Goal: Information Seeking & Learning: Learn about a topic

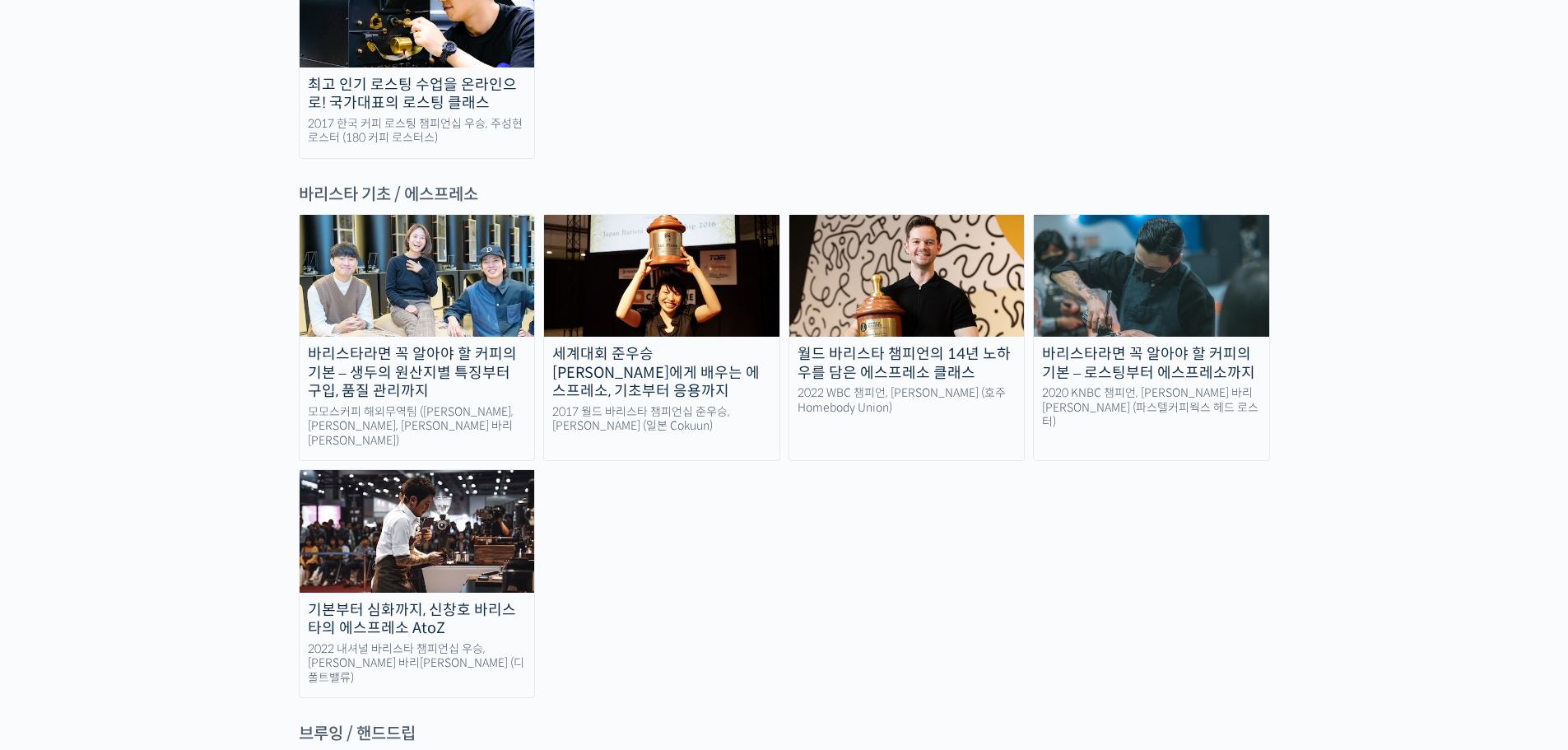
scroll to position [2059, 0]
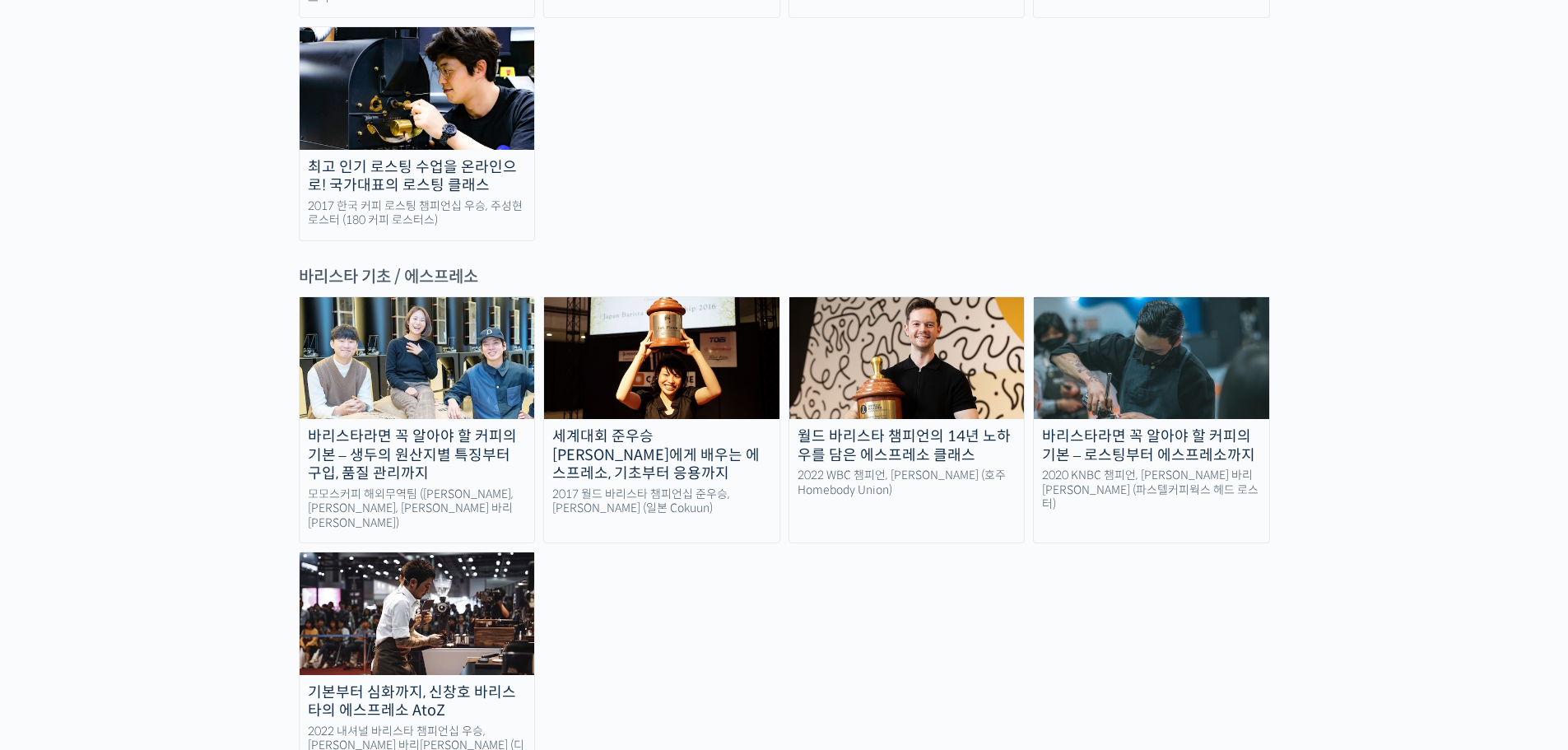
click at [417, 428] on div "바리스타라면 꼭 알아야 할 커피의 기본 – 생두의 원산지별 특징부터 구입, 품질 관리까지" at bounding box center [417, 455] width 236 height 56
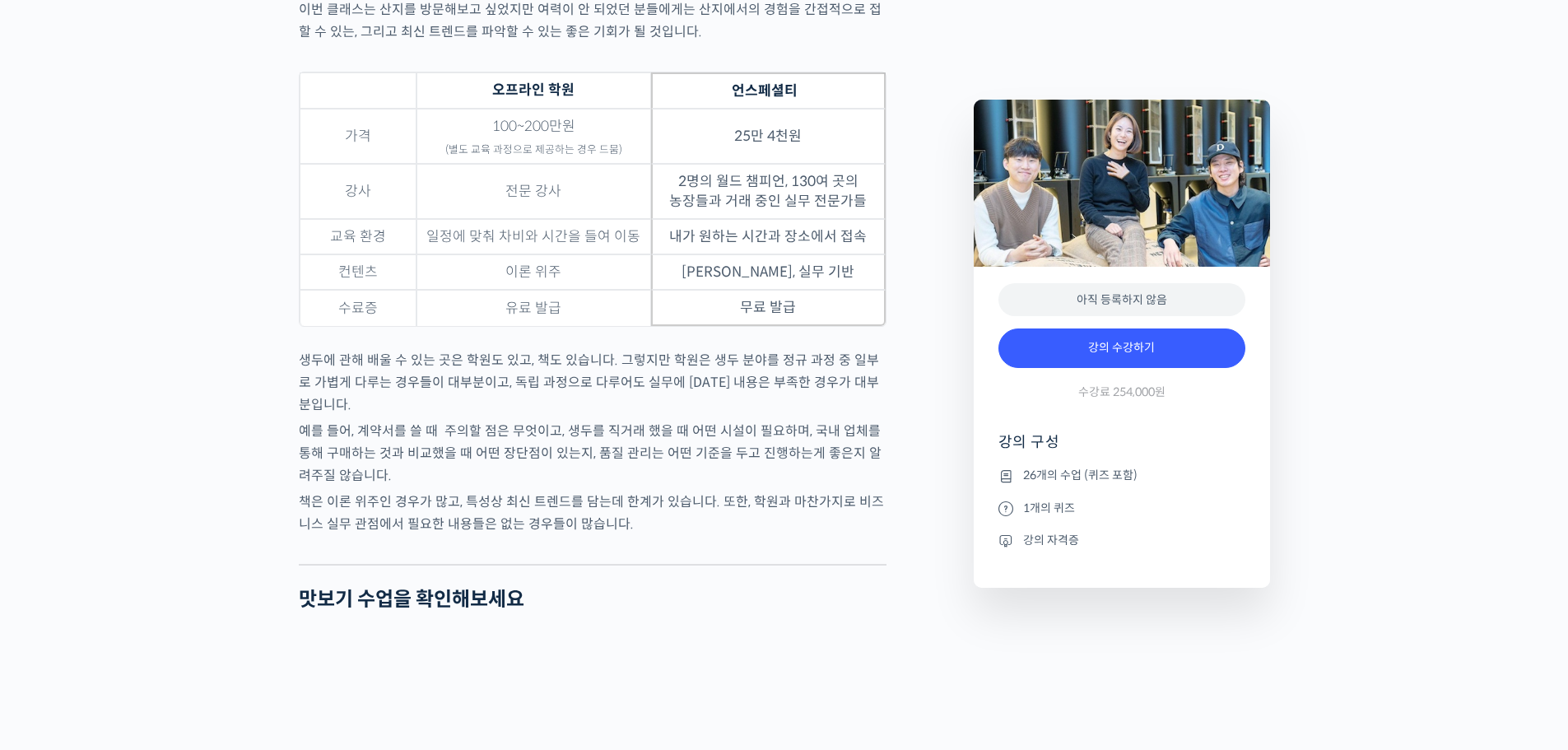
scroll to position [5187, 0]
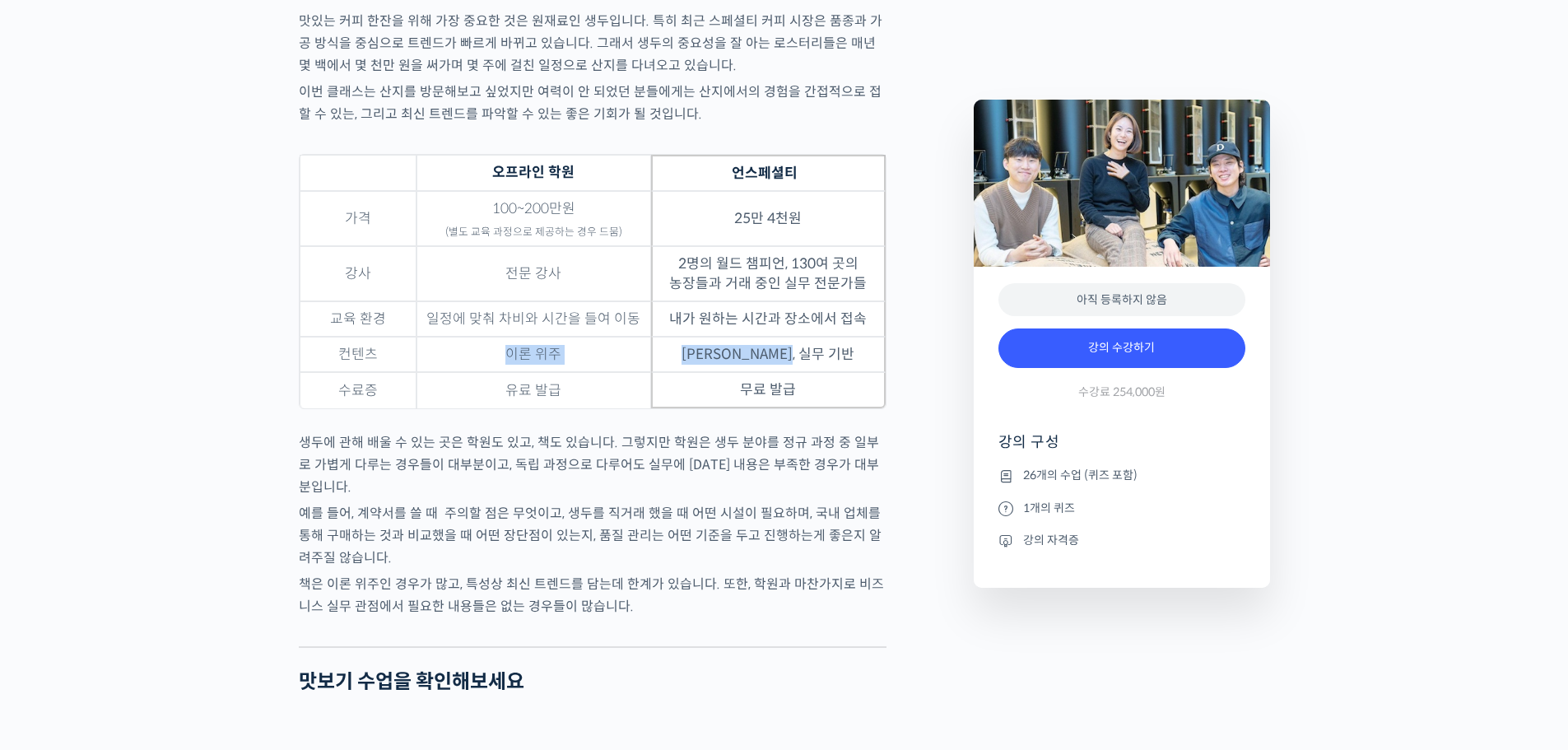
drag, startPoint x: 497, startPoint y: 391, endPoint x: 863, endPoint y: 396, distance: 366.0
click at [863, 372] on tr "컨텐츠 이론 위주 최신 트렌드, 실무 기반" at bounding box center [592, 354] width 586 height 35
click at [954, 406] on div "모모스커피 해외무역팀을 소개합니다! 전주연 바리스타 는 2019년 미국 보스턴에서 열린 World Barista Championship에 한국…" at bounding box center [628, 193] width 675 height 9405
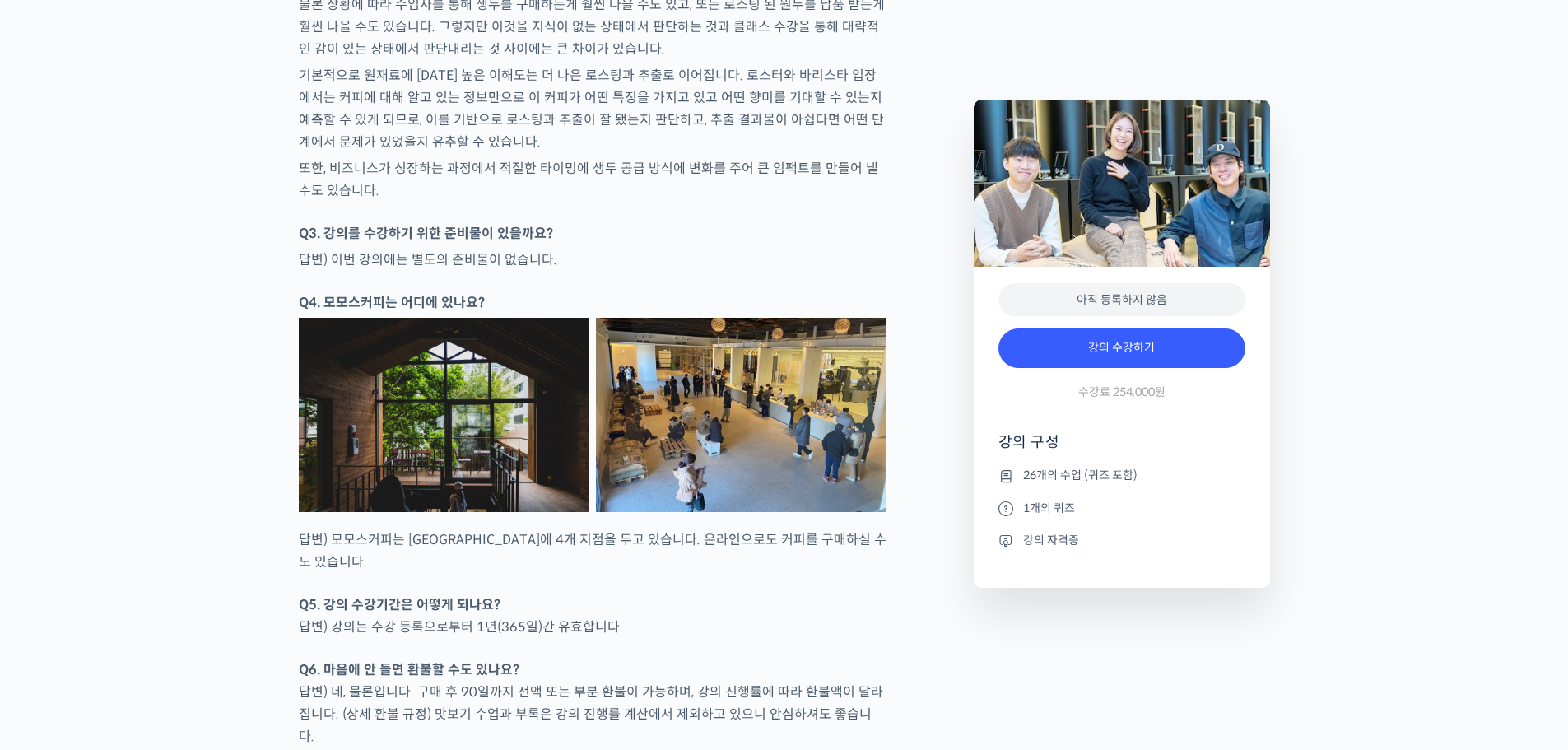
scroll to position [7328, 0]
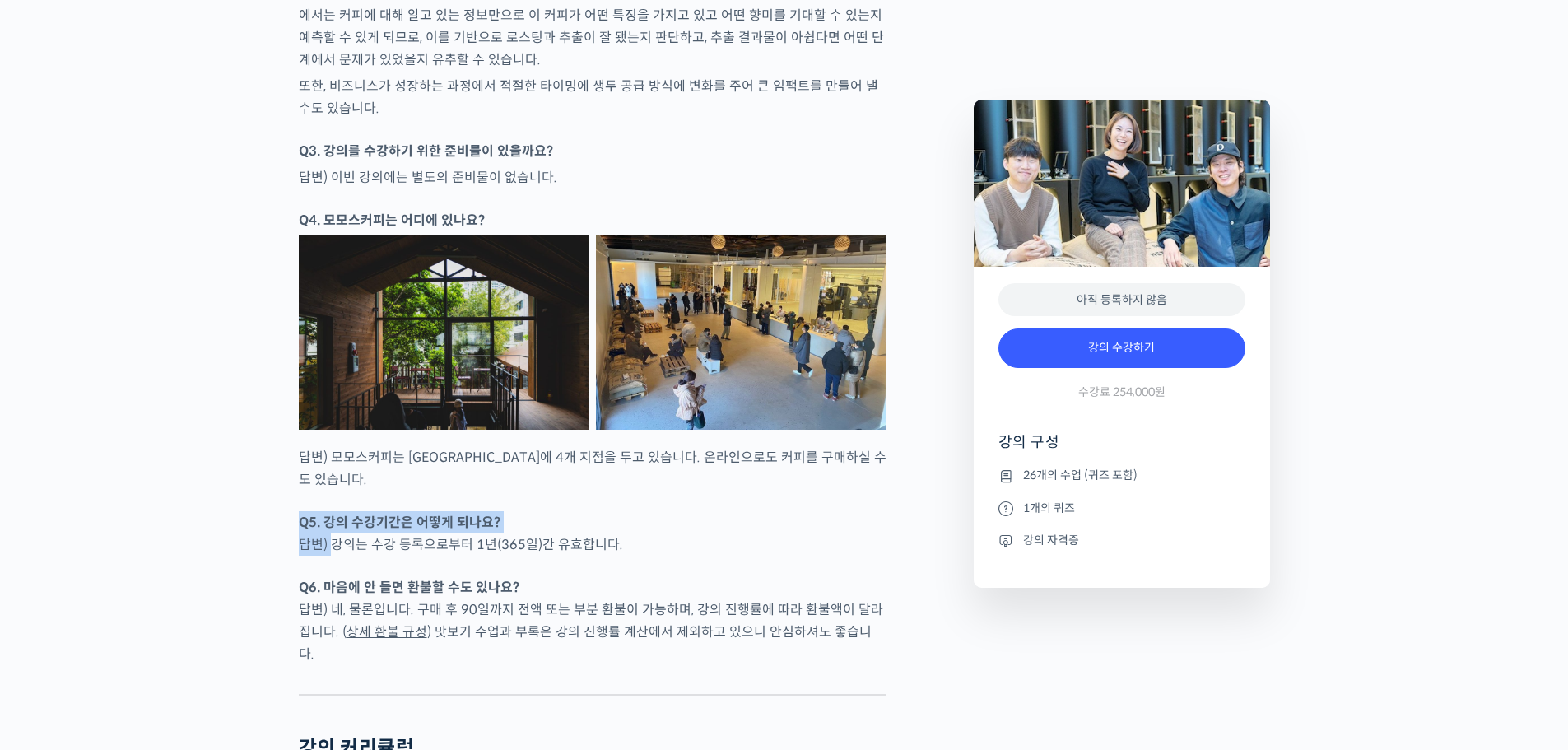
drag, startPoint x: 335, startPoint y: 511, endPoint x: 661, endPoint y: 506, distance: 326.0
click at [568, 511] on p "Q5. 강의 수강기간은 어떻게 되나요? 답변) 강의는 수강 등록으로부터 1년(365일)간 유효합니다." at bounding box center [593, 533] width 588 height 44
click at [711, 511] on p "Q5. 강의 수강기간은 어떻게 되나요? 답변) 강의는 수강 등록으로부터 1년(365일)간 유효합니다." at bounding box center [593, 533] width 588 height 44
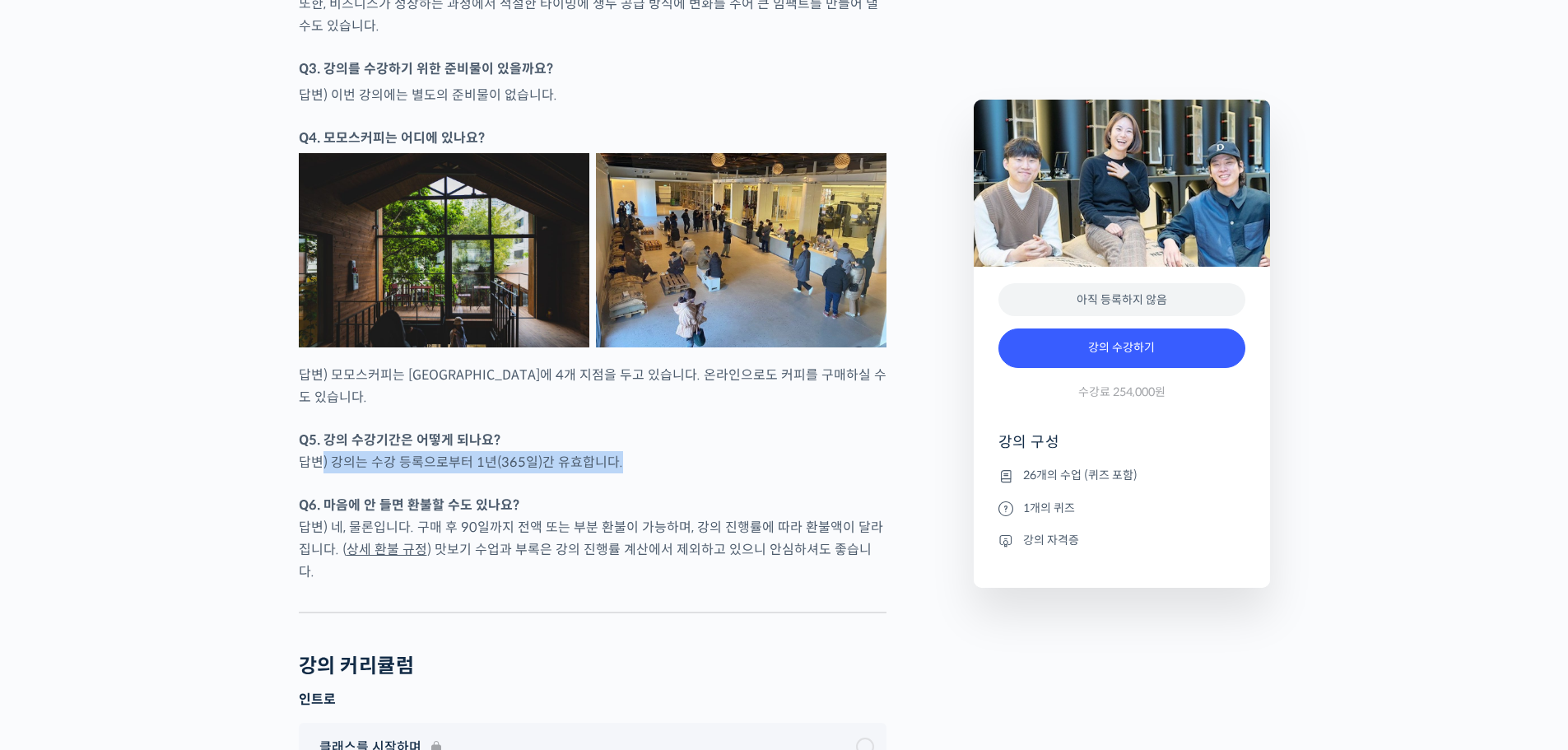
drag, startPoint x: 325, startPoint y: 433, endPoint x: 687, endPoint y: 427, distance: 362.0
click at [637, 429] on p "Q5. 강의 수강기간은 어떻게 되나요? 답변) 강의는 수강 등록으로부터 1년(365일)간 유효합니다." at bounding box center [593, 451] width 588 height 44
click at [690, 429] on p "Q5. 강의 수강기간은 어떻게 되나요? 답변) 강의는 수강 등록으로부터 1년(365일)간 유효합니다." at bounding box center [593, 451] width 588 height 44
click at [699, 494] on p "Q6. 마음에 안 들면 환불할 수도 있나요? 답변) 네, 물론입니다. 구매 후 90일까지 전액 또는 부분 환불이 가능하며, 강의 진행률에 따라…" at bounding box center [593, 538] width 588 height 89
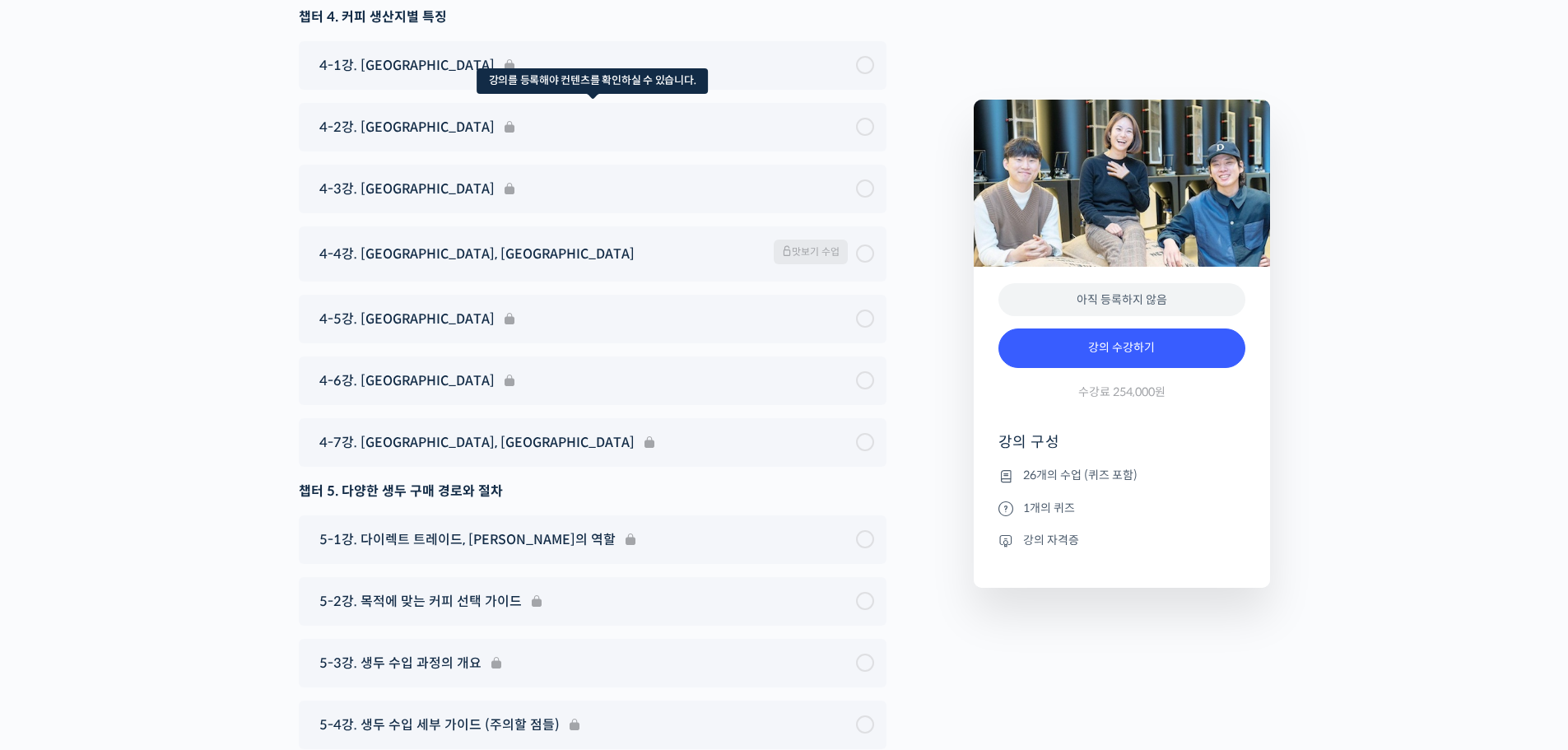
scroll to position [8811, 0]
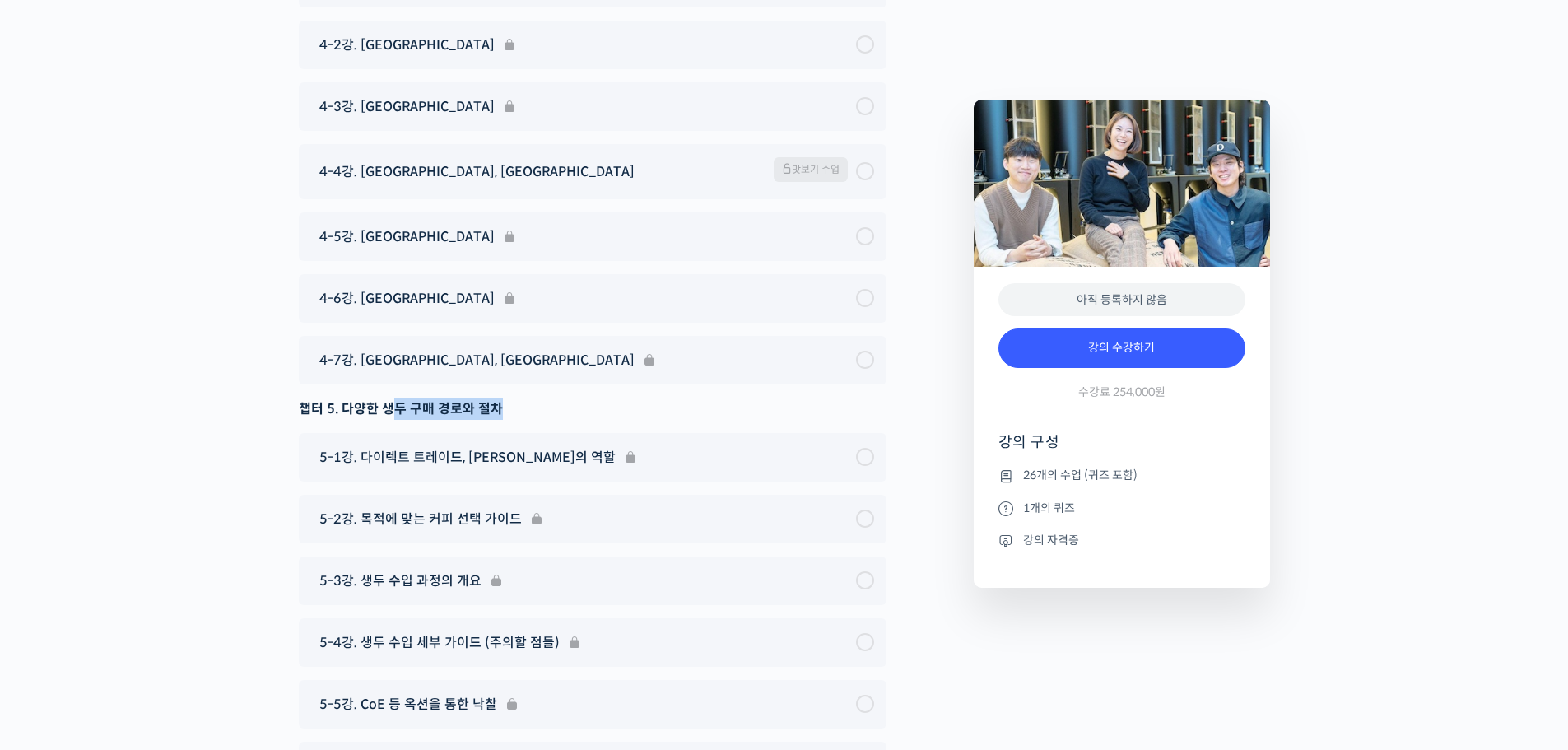
drag, startPoint x: 493, startPoint y: 375, endPoint x: 518, endPoint y: 376, distance: 25.0
click at [515, 398] on div "챕터 5. 다양한 생두 구매 경로와 절차" at bounding box center [593, 408] width 588 height 22
click at [552, 398] on div "챕터 5. 다양한 생두 구매 경로와 절차" at bounding box center [593, 408] width 588 height 22
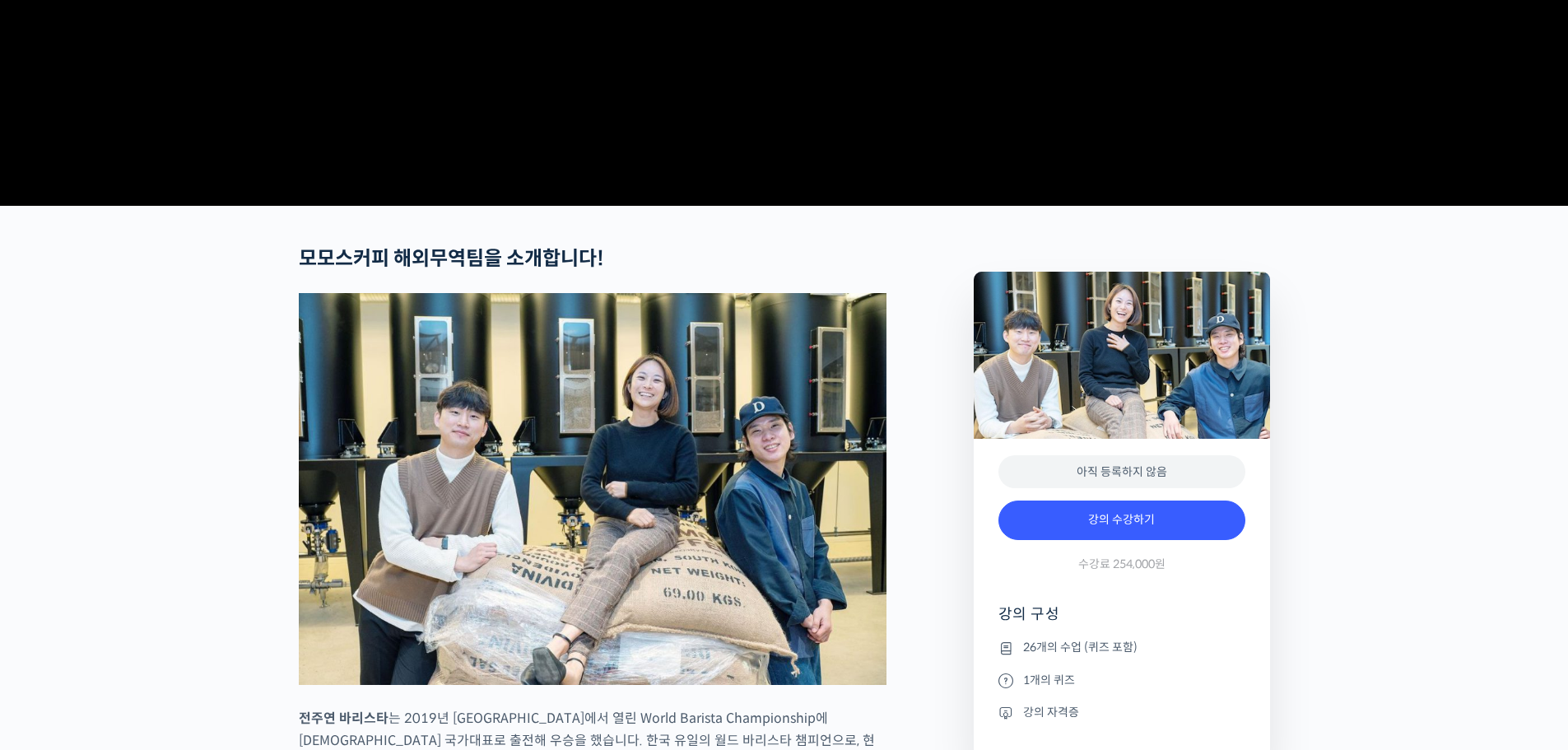
scroll to position [0, 0]
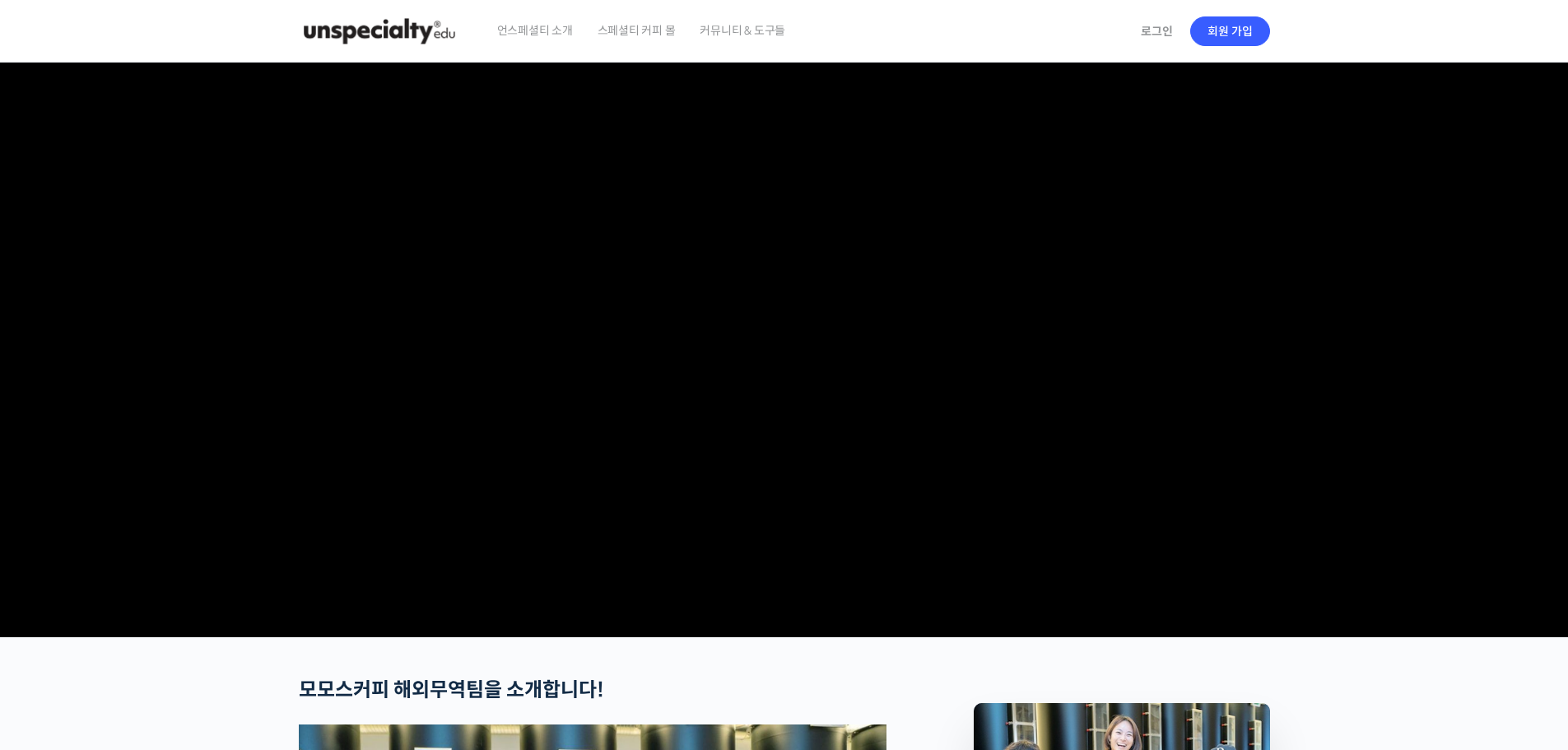
click at [720, 26] on span "커뮤니티 & 도구들" at bounding box center [742, 30] width 86 height 63
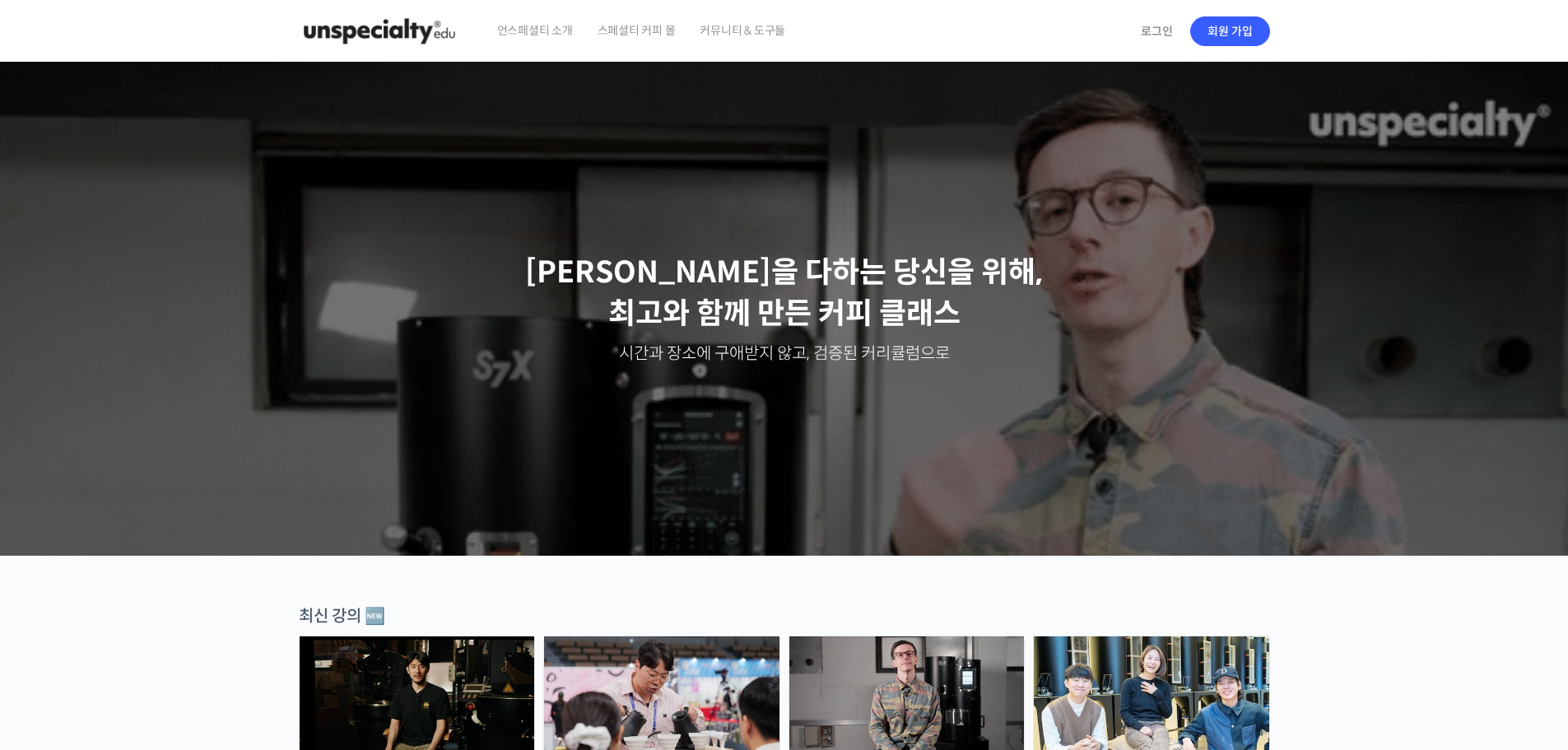
click at [734, 29] on span "커뮤니티 & 도구들" at bounding box center [742, 30] width 86 height 63
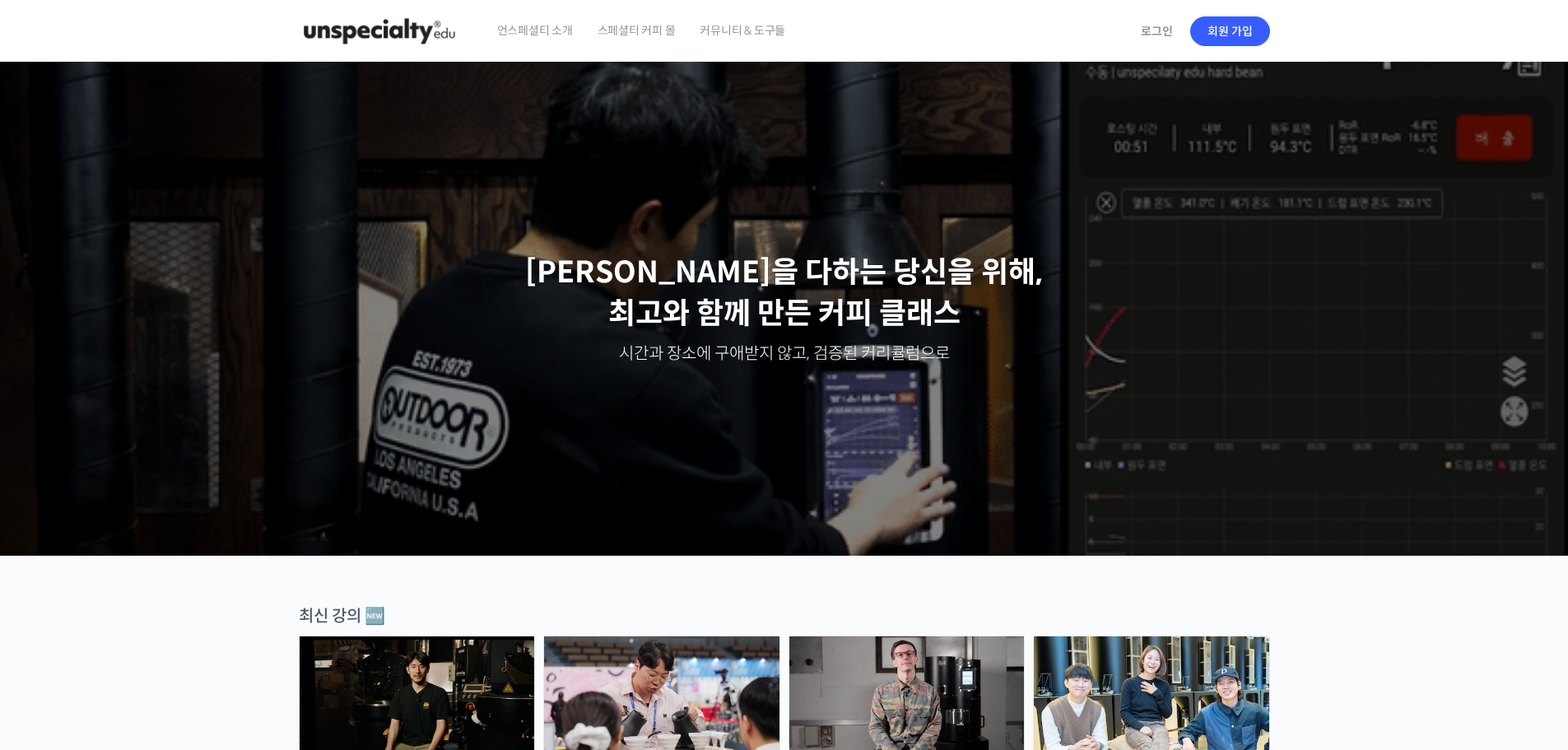
click at [622, 29] on span "스페셜티 커피 몰" at bounding box center [637, 30] width 78 height 63
